Goal: Task Accomplishment & Management: Manage account settings

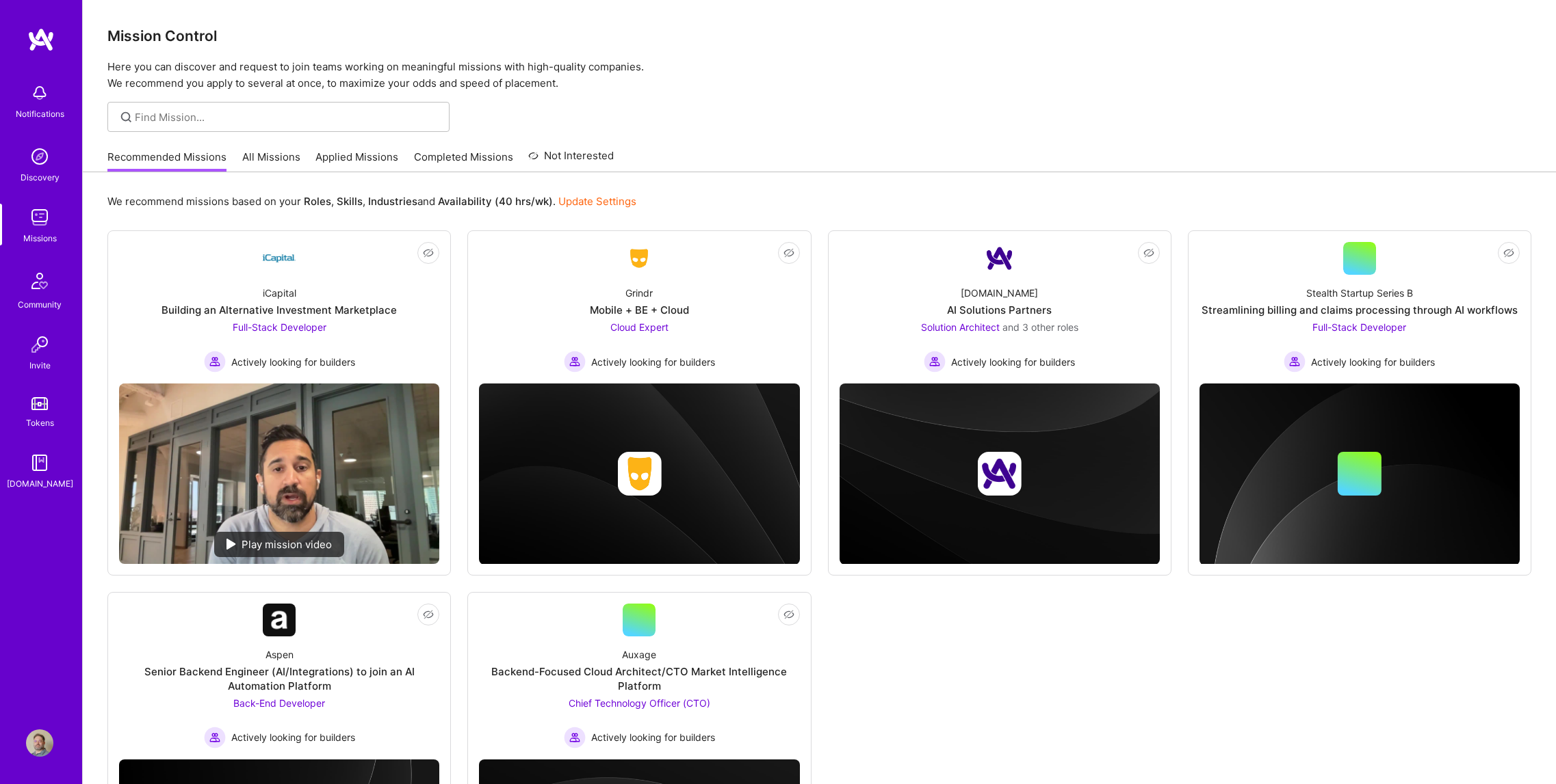
click at [37, 740] on img at bounding box center [39, 744] width 27 height 27
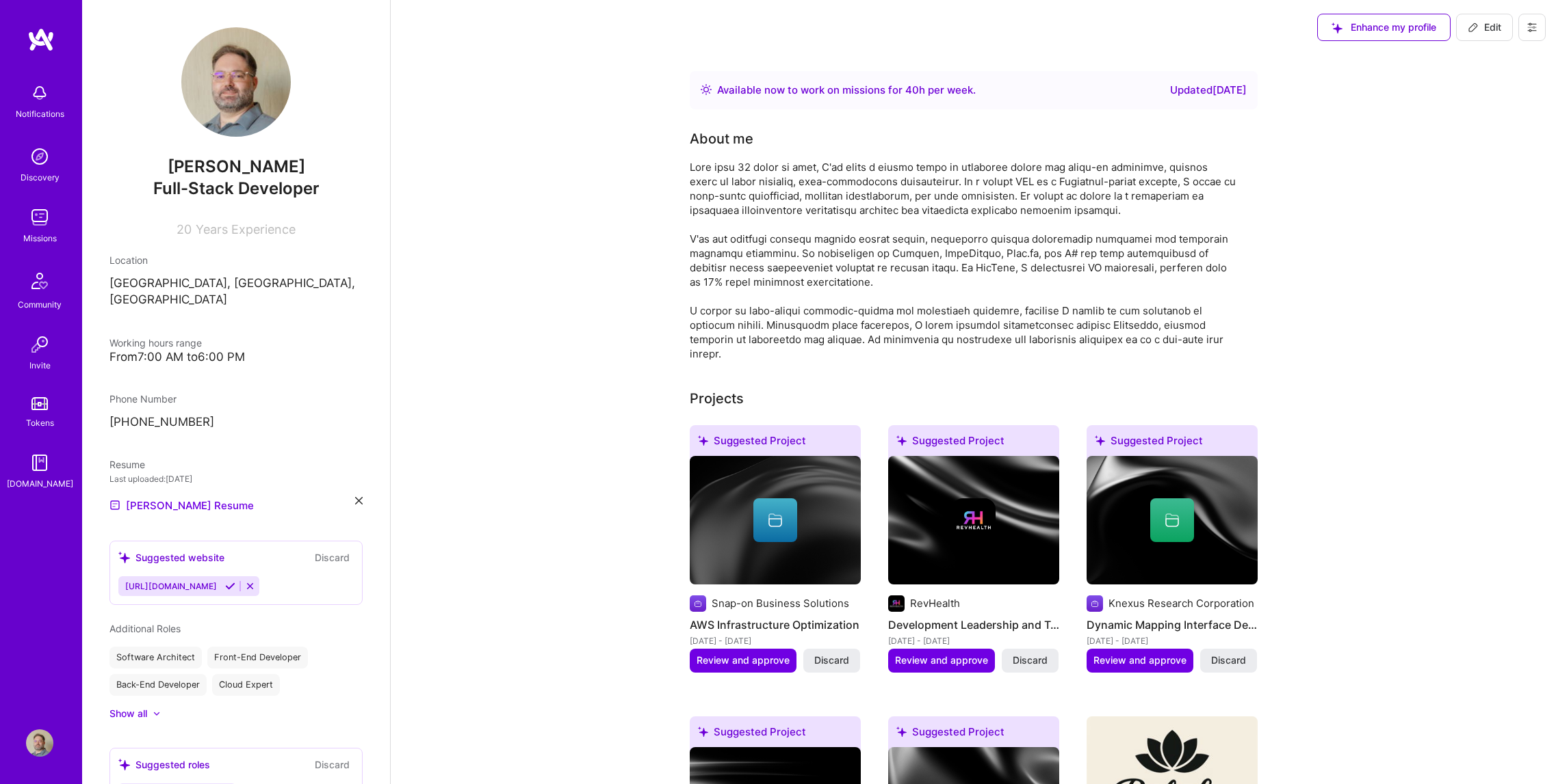
click at [1525, 26] on button at bounding box center [1532, 27] width 27 height 27
click at [1486, 26] on span "Edit" at bounding box center [1484, 27] width 33 height 14
select select "US"
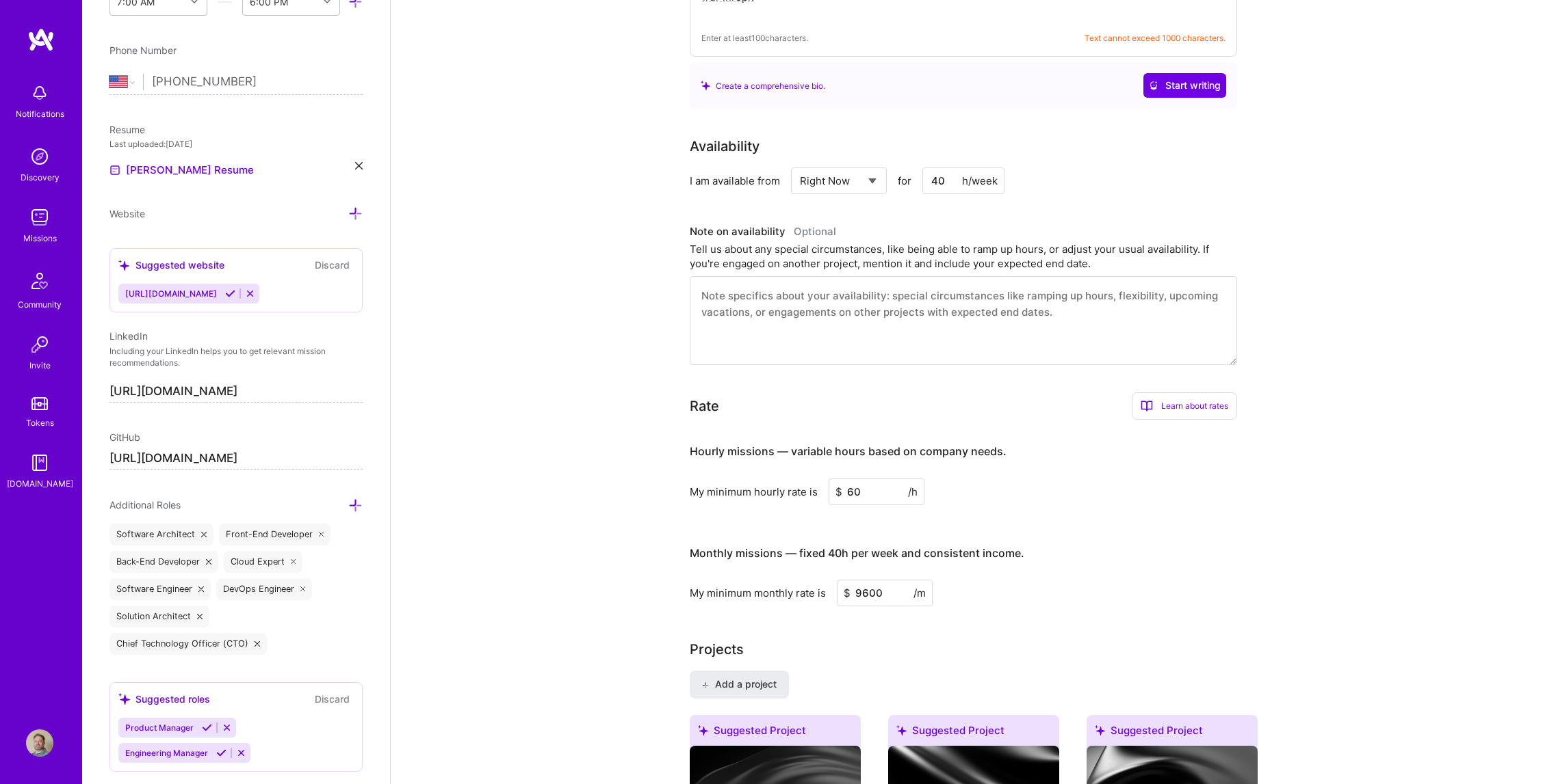
scroll to position [328, 0]
select select "Future Date"
click at [800, 162] on select "Select... Right Now Future Date Not Available" at bounding box center [839, 179] width 79 height 35
click at [947, 183] on input "[DATE]" at bounding box center [957, 179] width 68 height 27
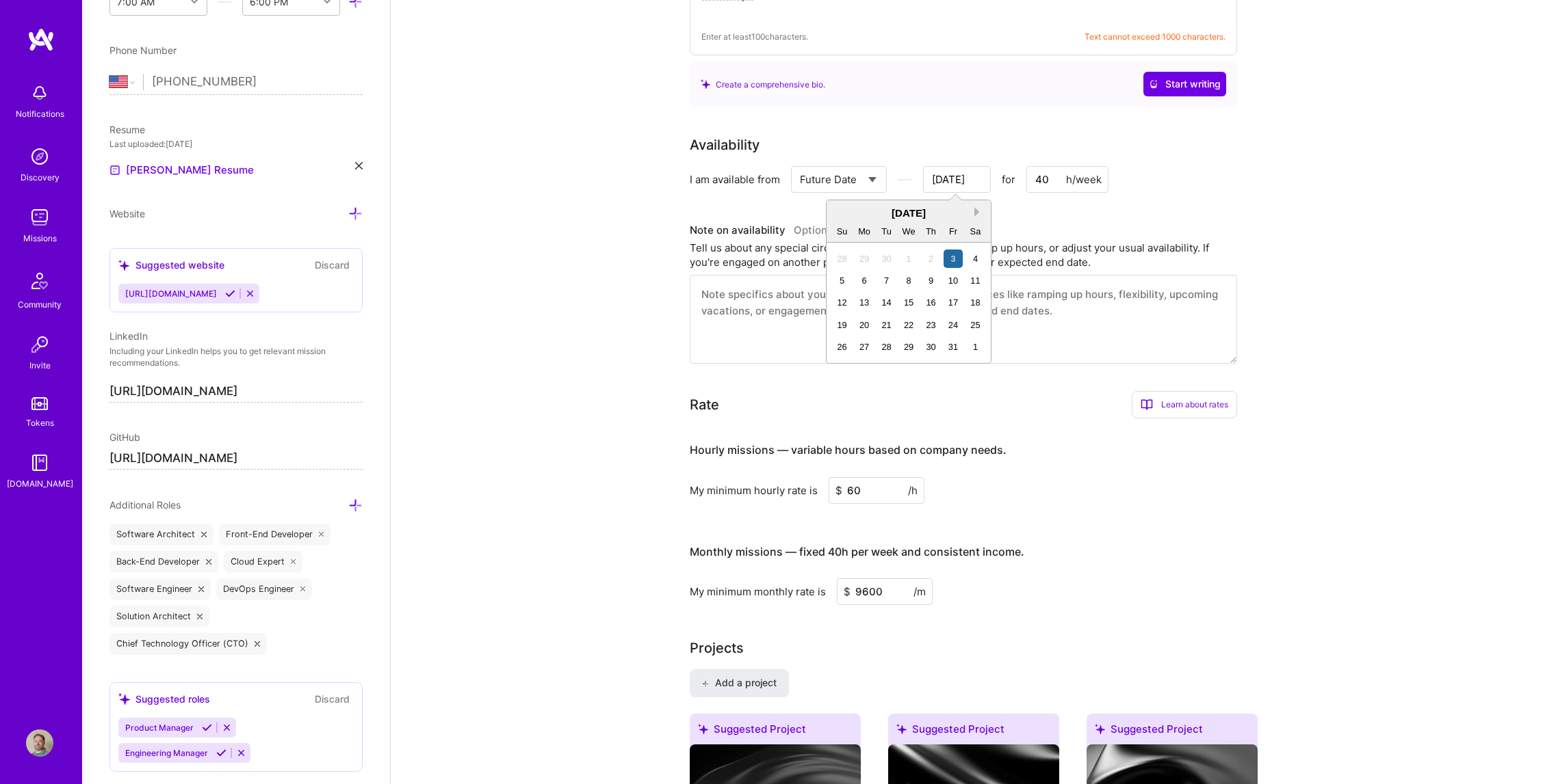
click at [975, 212] on button "Next Month" at bounding box center [979, 212] width 9 height 9
click at [972, 260] on div "3" at bounding box center [976, 259] width 19 height 19
type input "[DATE]"
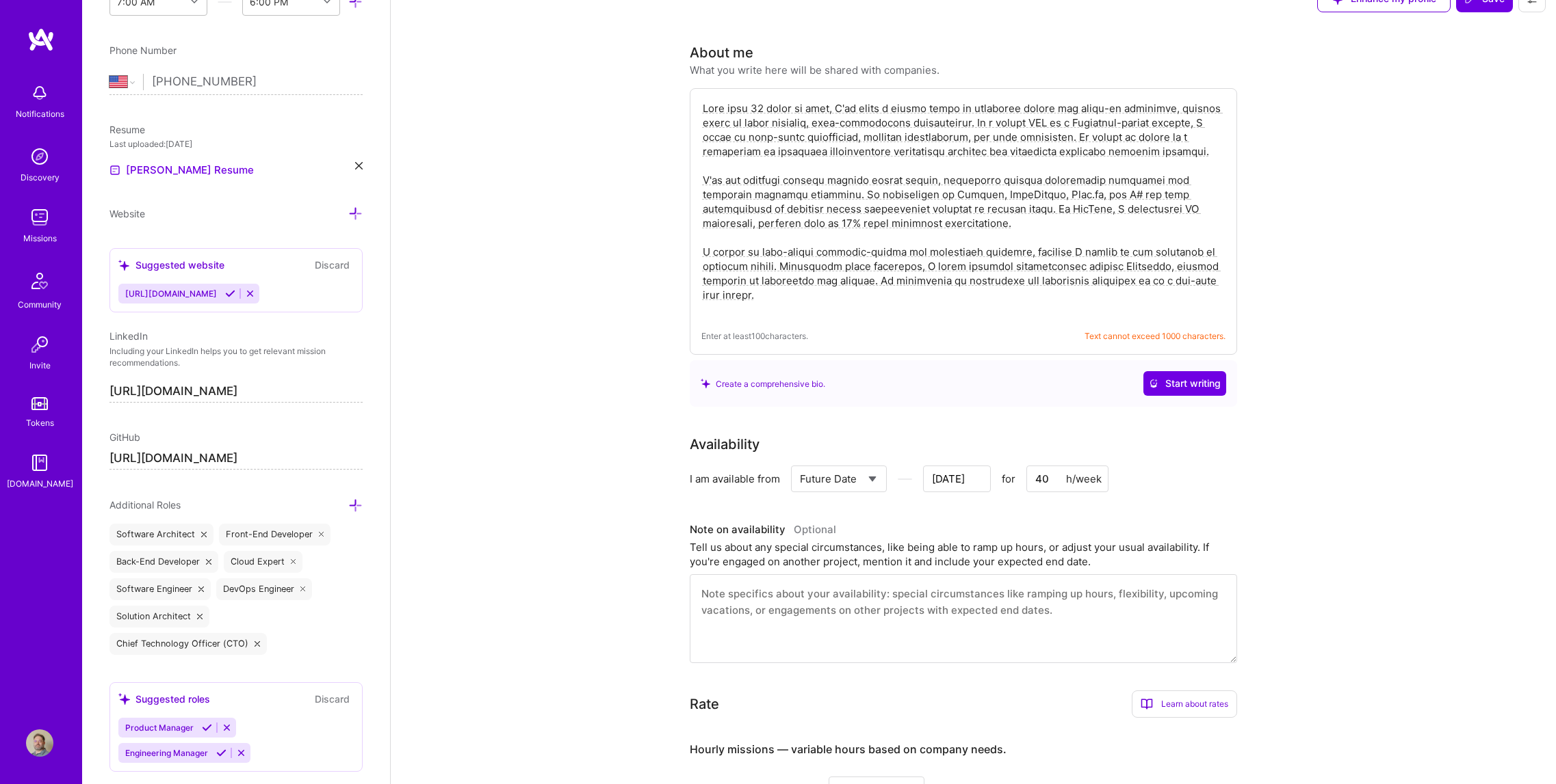
scroll to position [0, 0]
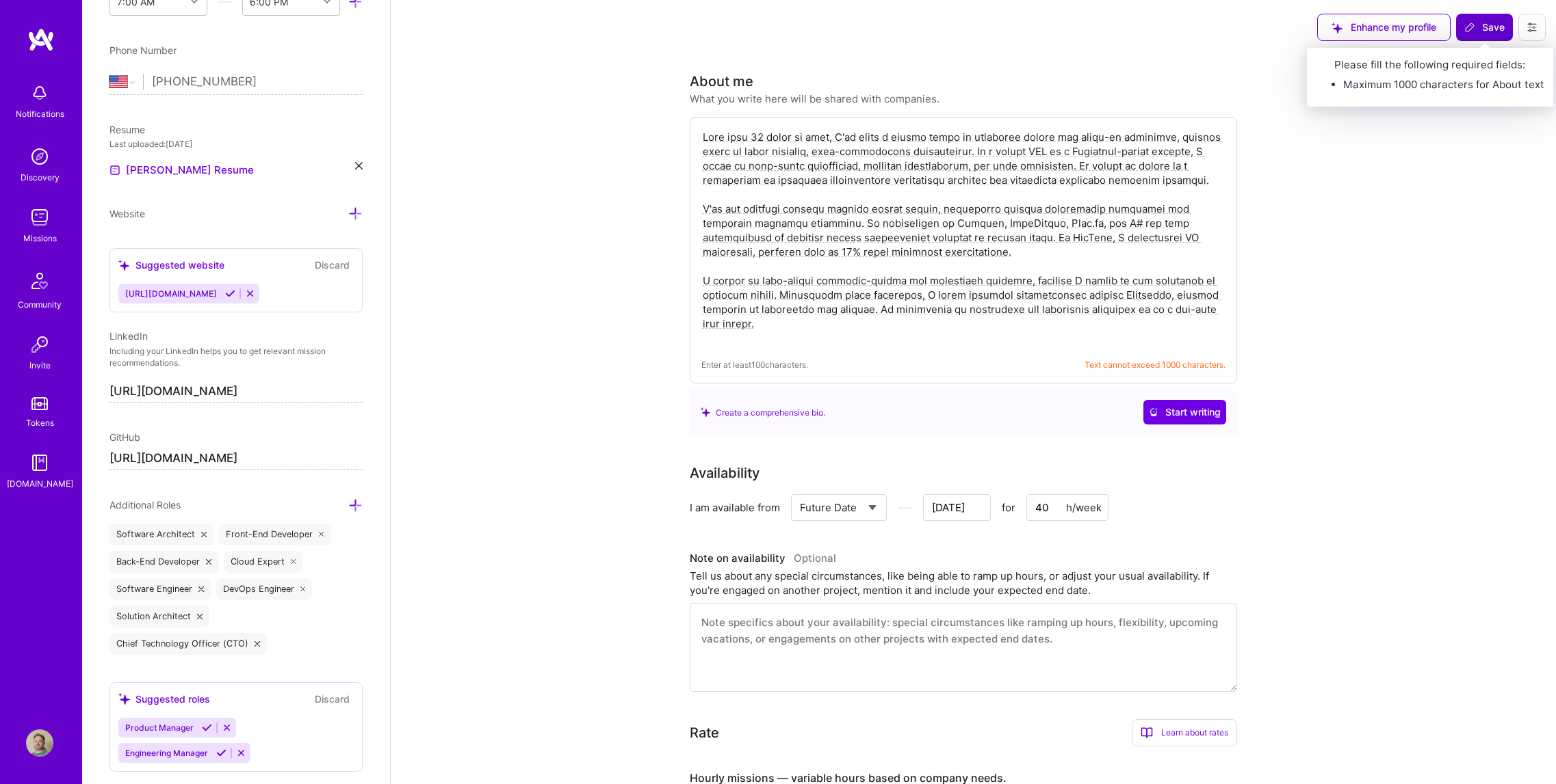
click at [1478, 28] on span "Save" at bounding box center [1484, 27] width 40 height 14
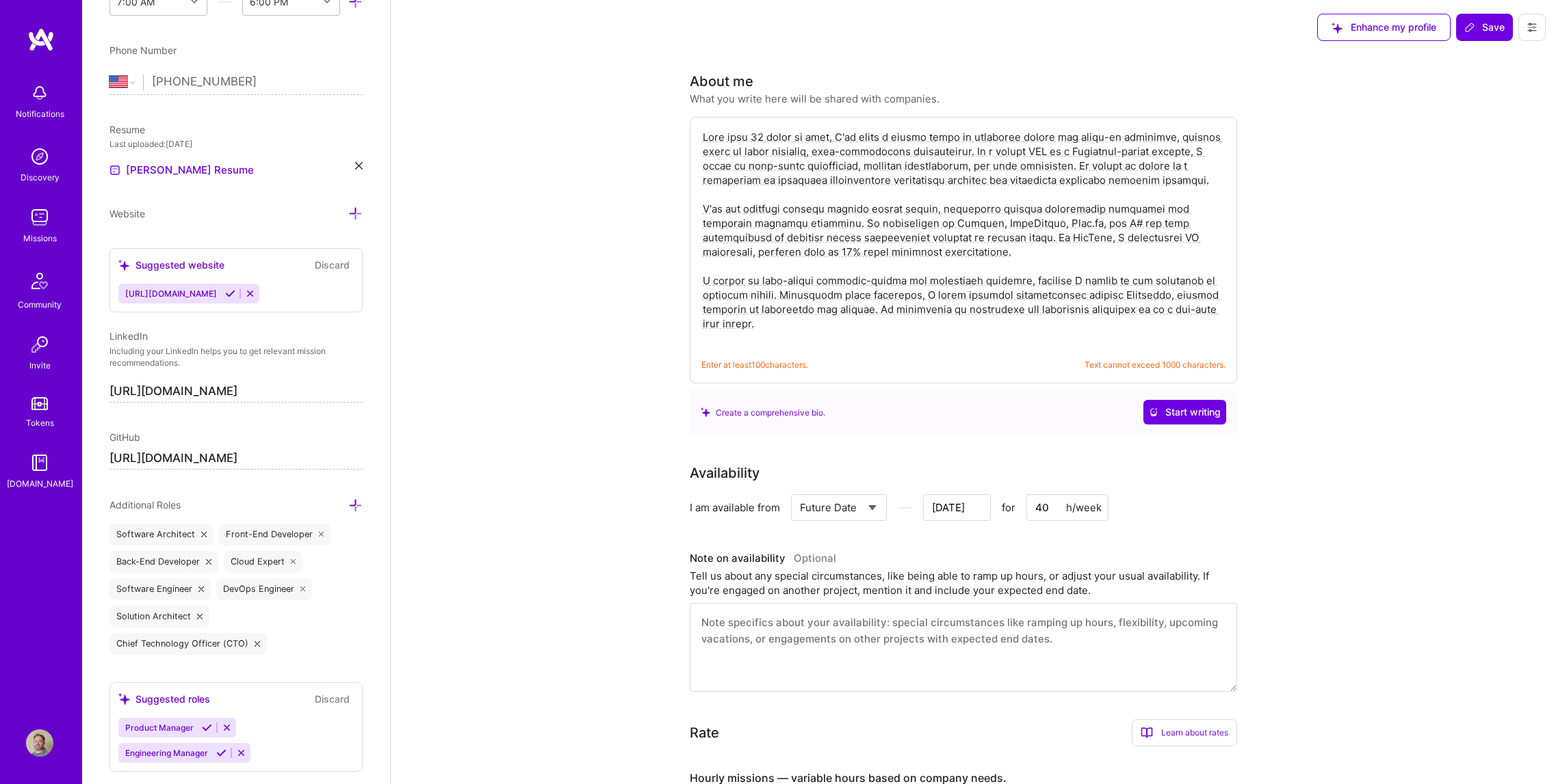
click at [1083, 324] on textarea at bounding box center [963, 237] width 524 height 218
drag, startPoint x: 850, startPoint y: 320, endPoint x: 639, endPoint y: 91, distance: 311.4
type textarea "With over 20 years in tech, I've honed a unique blend of strategic vision and h…"
